Goal: Use online tool/utility: Use online tool/utility

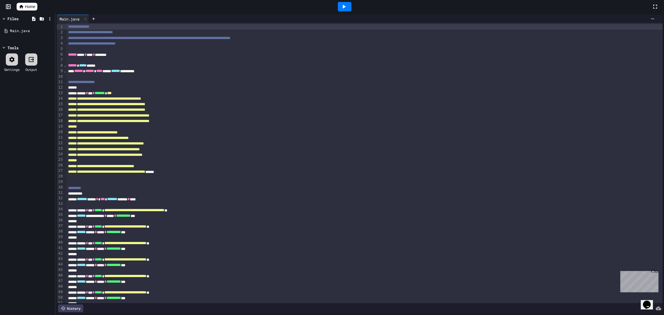
click at [345, 4] on icon at bounding box center [343, 6] width 7 height 7
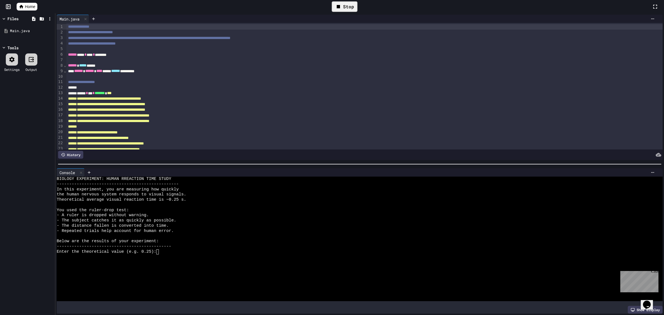
click at [192, 249] on div "Enter the theoretical value (e.g. 0.25):" at bounding box center [354, 251] width 595 height 5
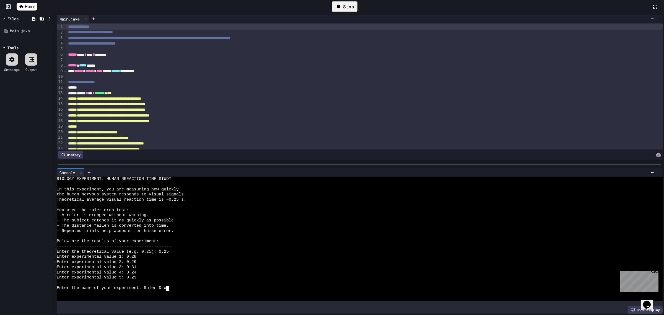
scroll to position [0, 15]
type textarea "********"
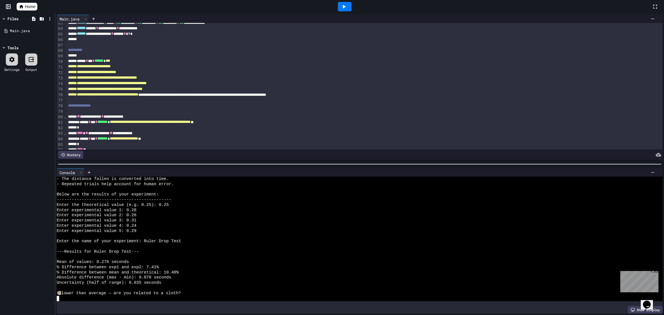
scroll to position [288, 0]
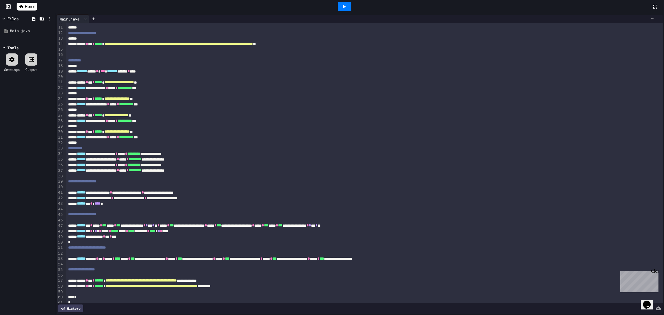
scroll to position [68, 0]
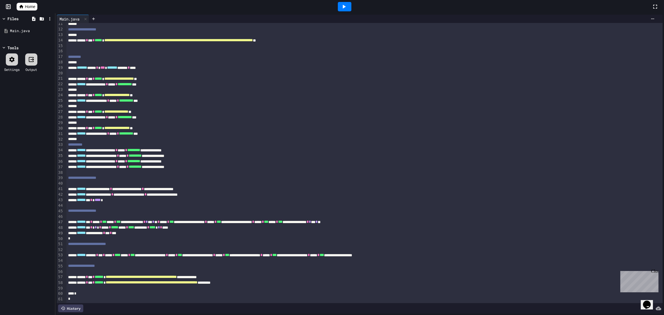
click at [340, 7] on div at bounding box center [345, 6] width 14 height 9
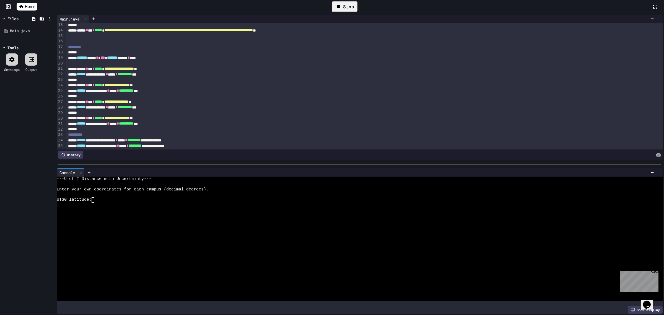
click at [340, 7] on icon at bounding box center [338, 6] width 3 height 3
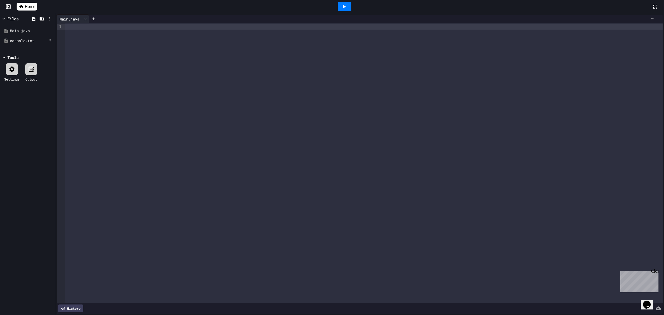
click at [22, 40] on div "console.txt" at bounding box center [28, 41] width 37 height 6
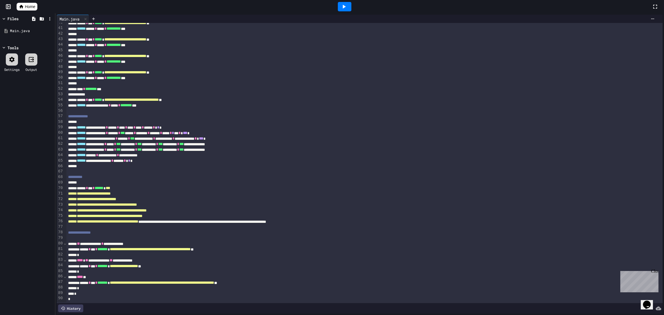
scroll to position [228, 0]
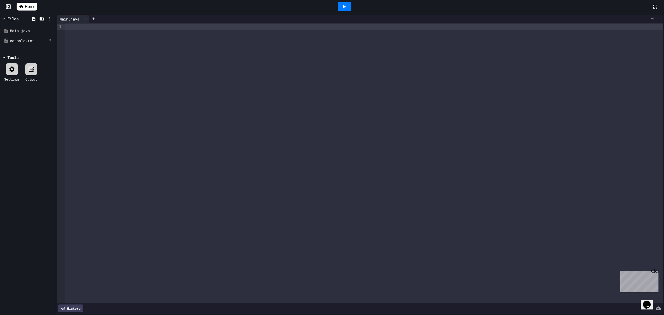
click at [11, 42] on div "console.txt" at bounding box center [28, 41] width 37 height 6
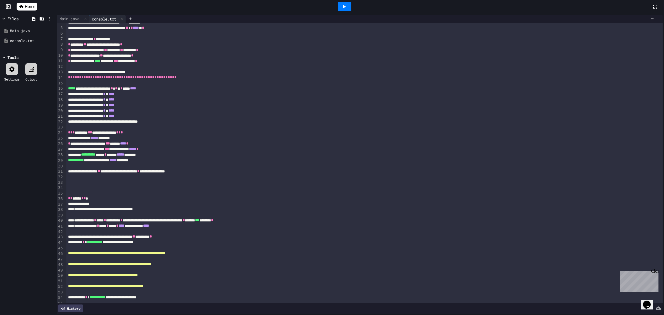
scroll to position [58, 0]
